Goal: Browse casually: Explore the website without a specific task or goal

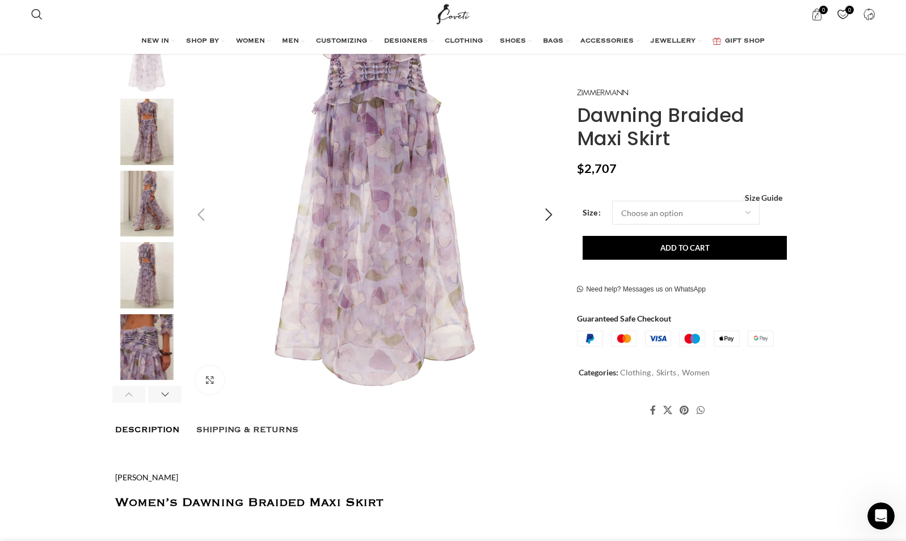
scroll to position [205, 0]
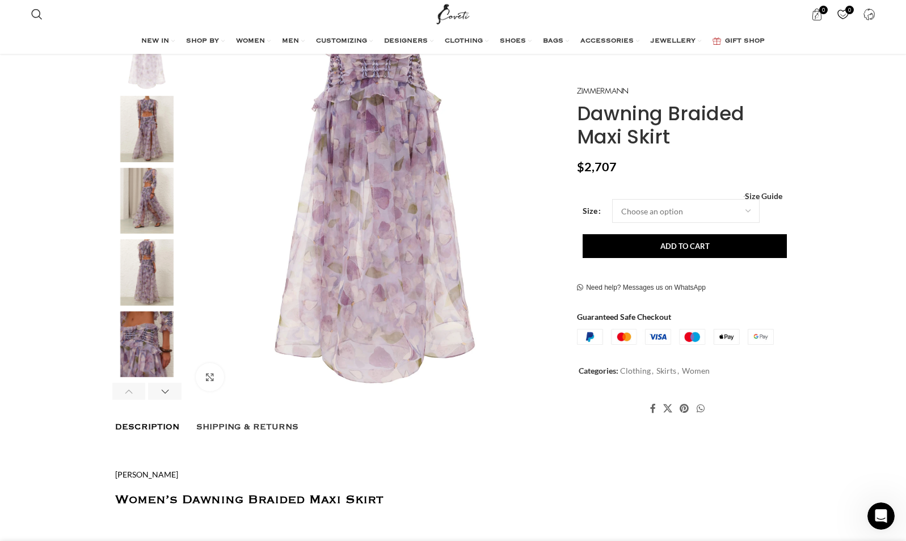
click at [150, 262] on img "4 / 9" at bounding box center [146, 272] width 69 height 66
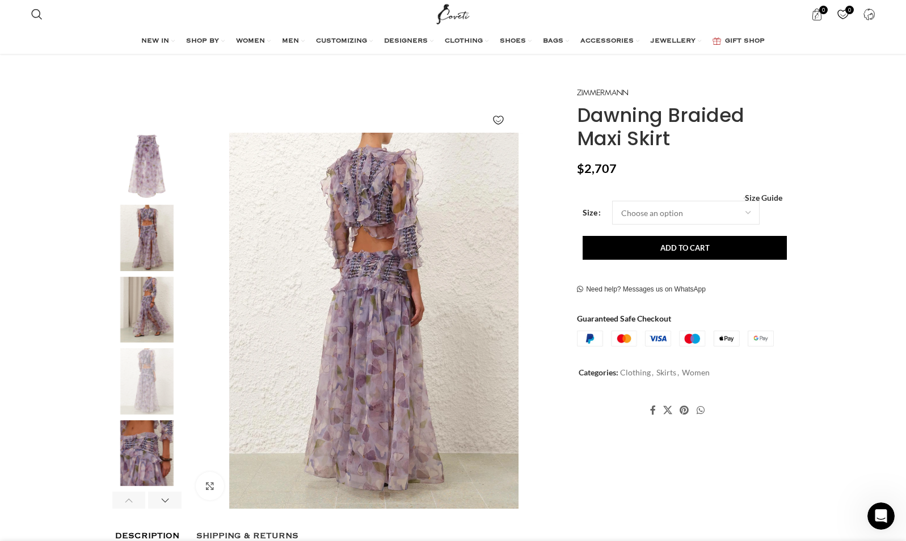
scroll to position [0, 358]
click at [149, 256] on img "2 / 9" at bounding box center [146, 238] width 69 height 66
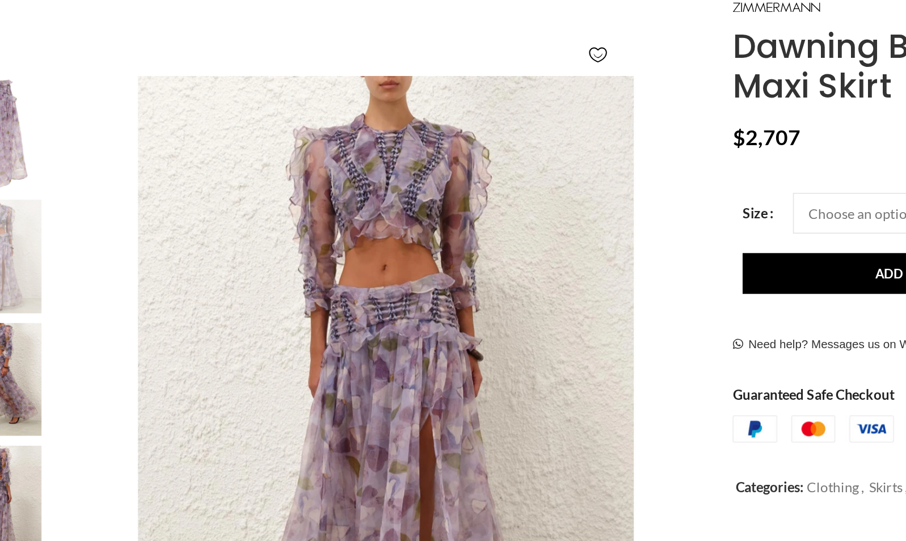
scroll to position [0, 597]
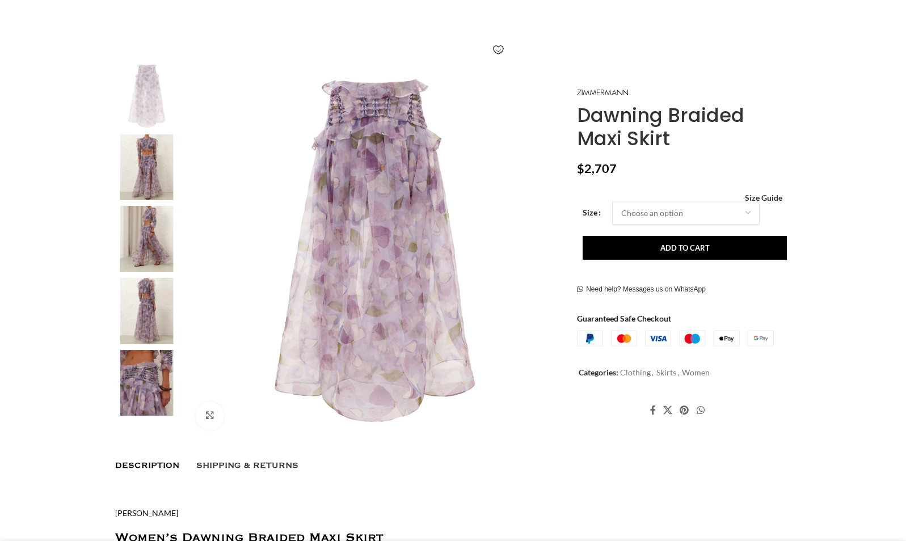
click at [164, 189] on img at bounding box center [146, 167] width 69 height 66
click at [162, 226] on img at bounding box center [146, 239] width 69 height 66
click at [155, 172] on img at bounding box center [146, 167] width 69 height 66
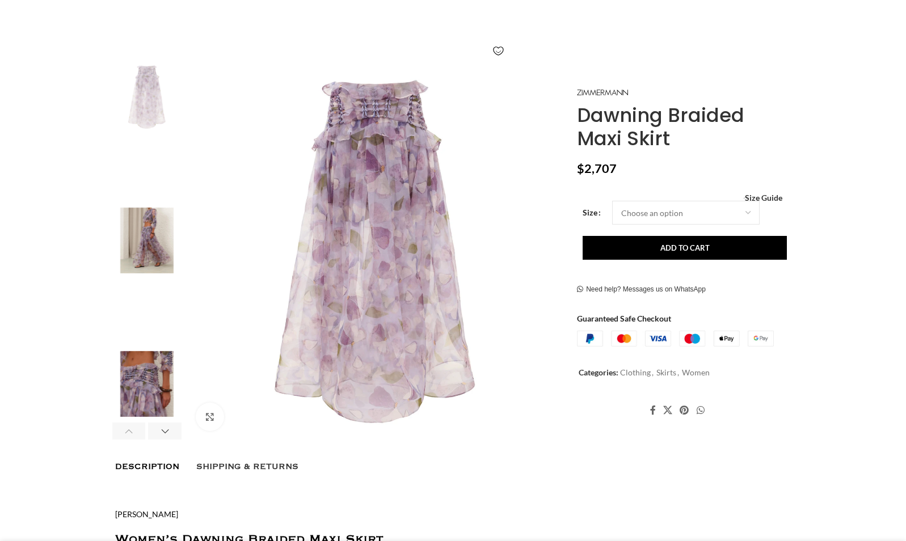
click at [145, 144] on img "2 / 9" at bounding box center [146, 169] width 69 height 66
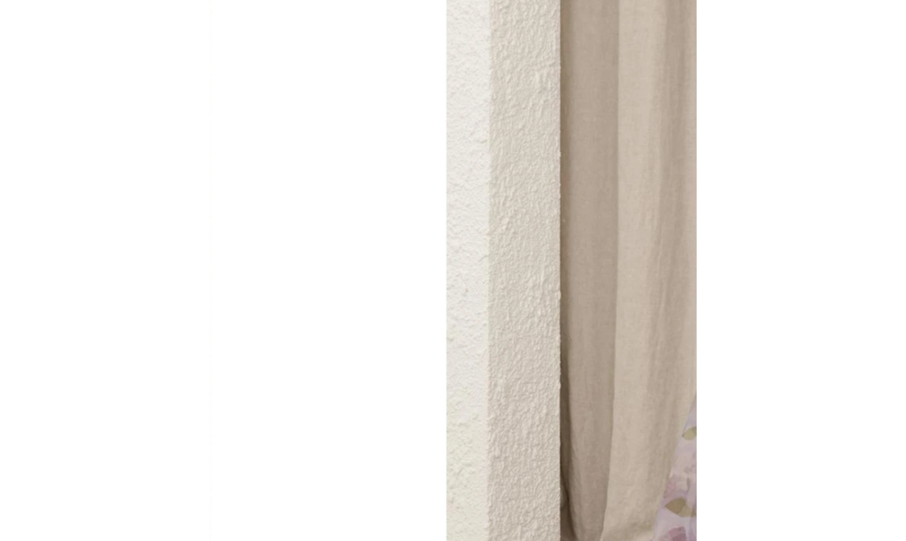
scroll to position [0, 955]
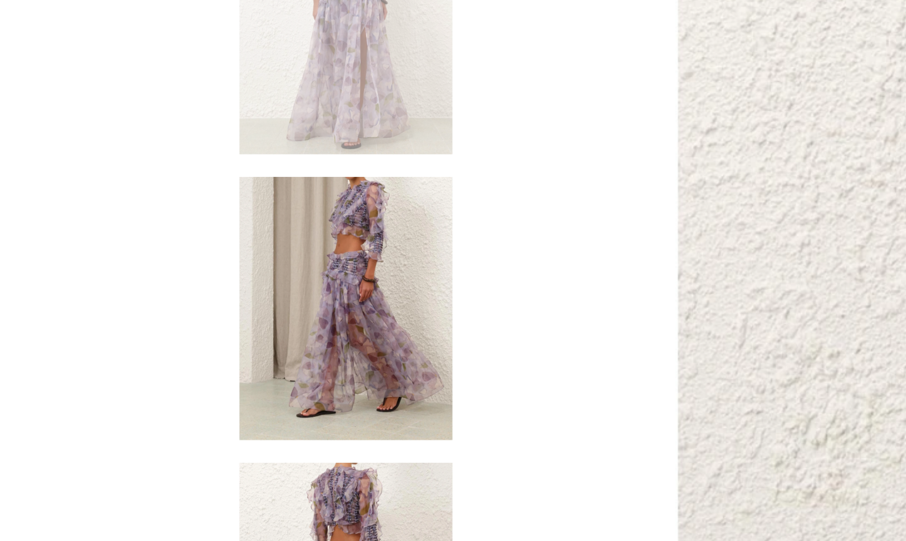
click at [150, 231] on img "3 / 9" at bounding box center [146, 241] width 69 height 66
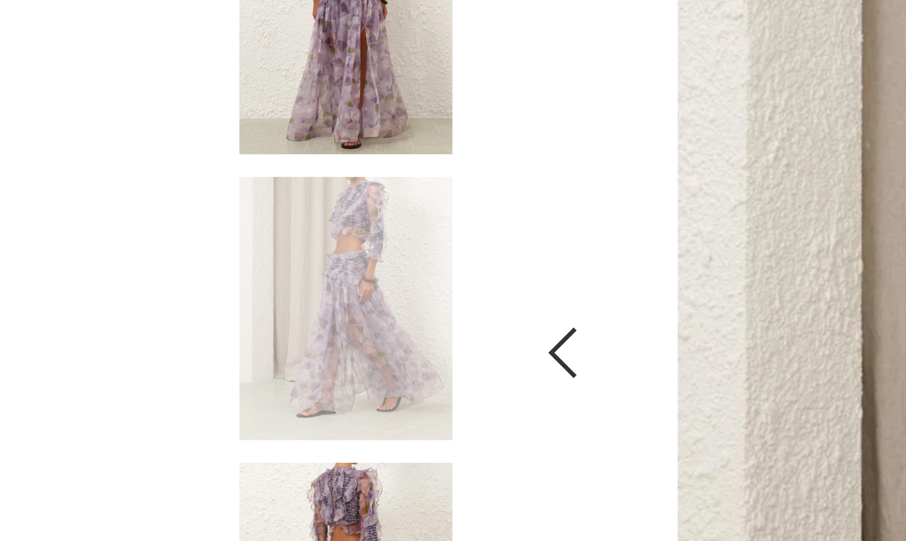
scroll to position [0, 1074]
